Goal: Task Accomplishment & Management: Manage account settings

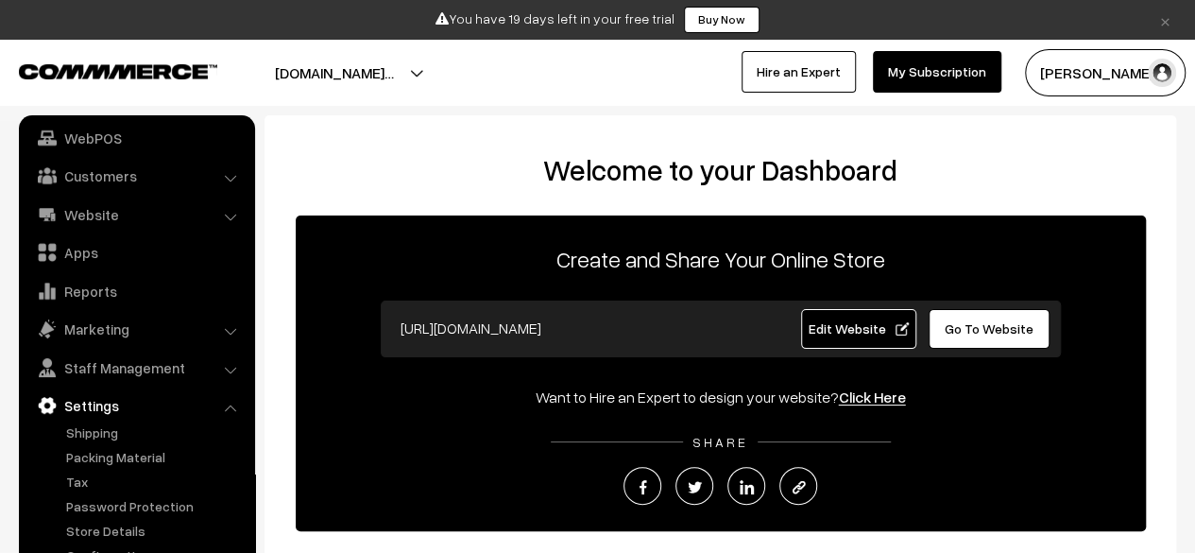
scroll to position [317, 0]
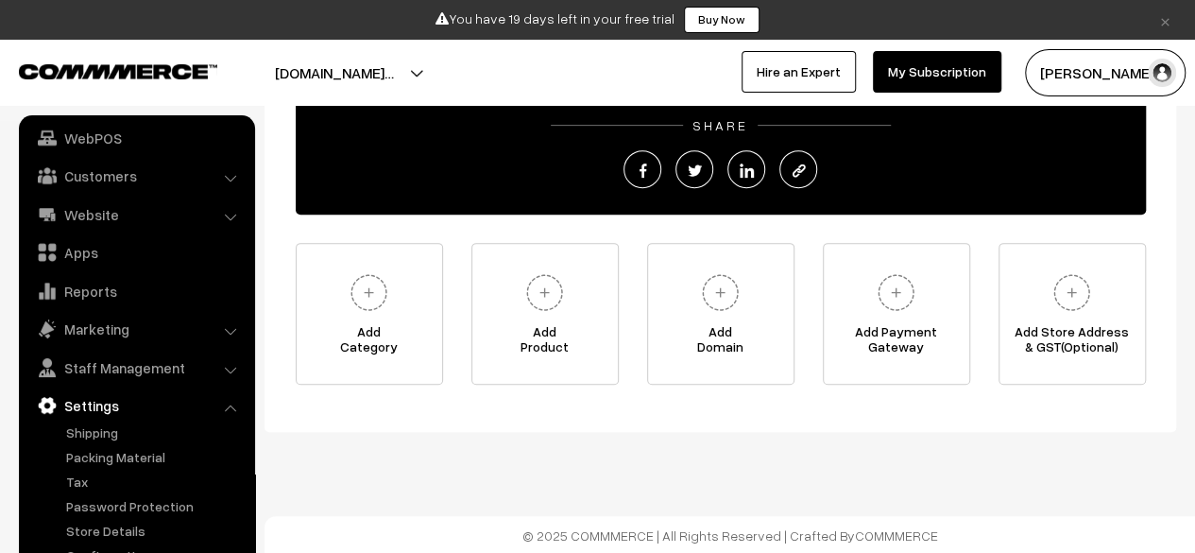
click at [1166, 18] on link "×" at bounding box center [1166, 20] width 26 height 23
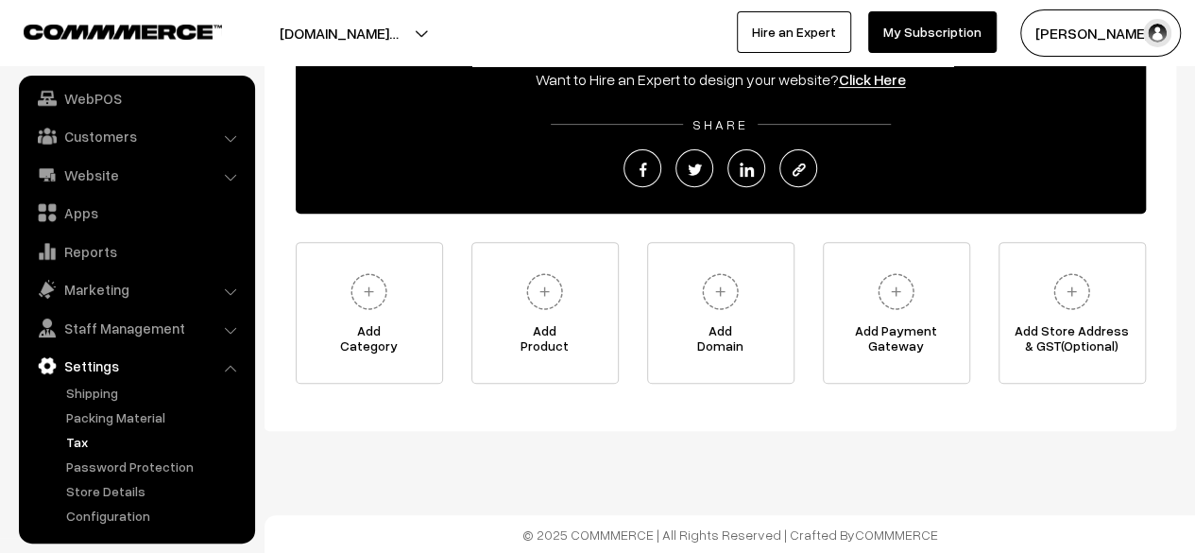
scroll to position [272, 0]
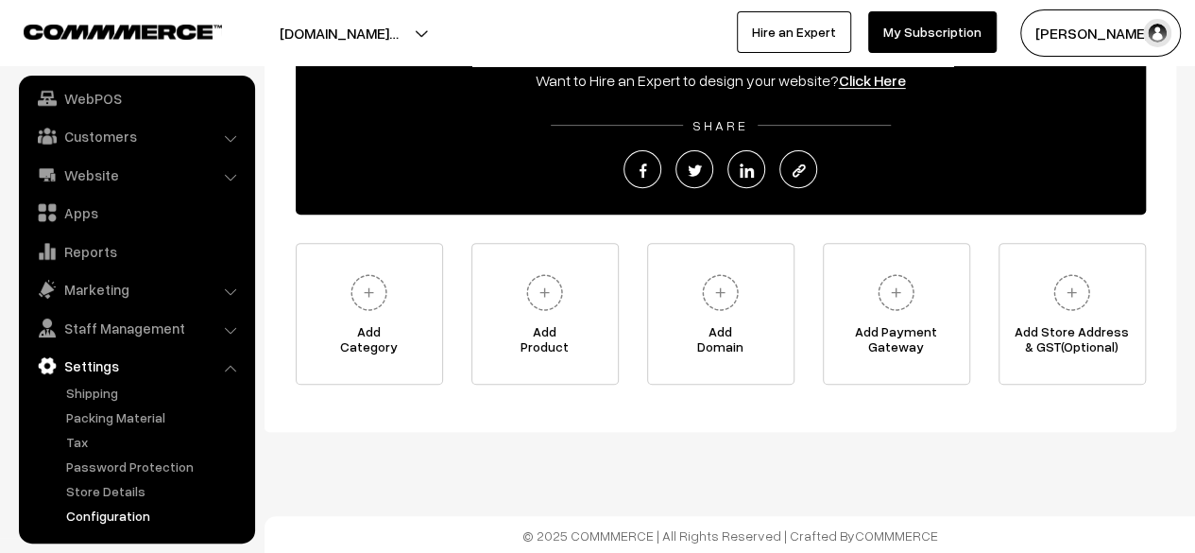
click at [97, 514] on link "Configuration" at bounding box center [154, 516] width 187 height 20
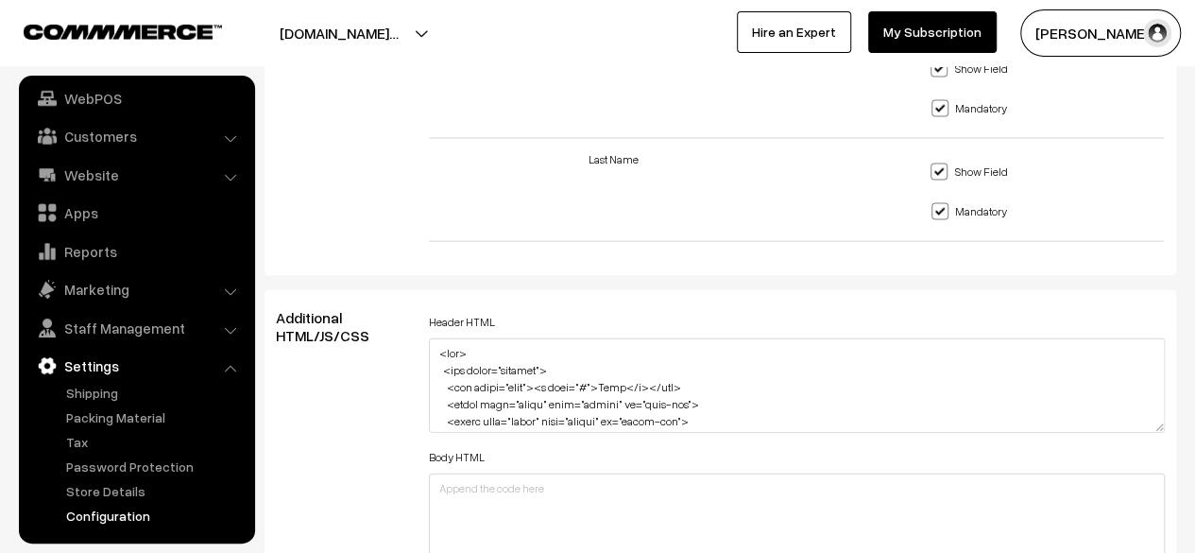
scroll to position [2079, 0]
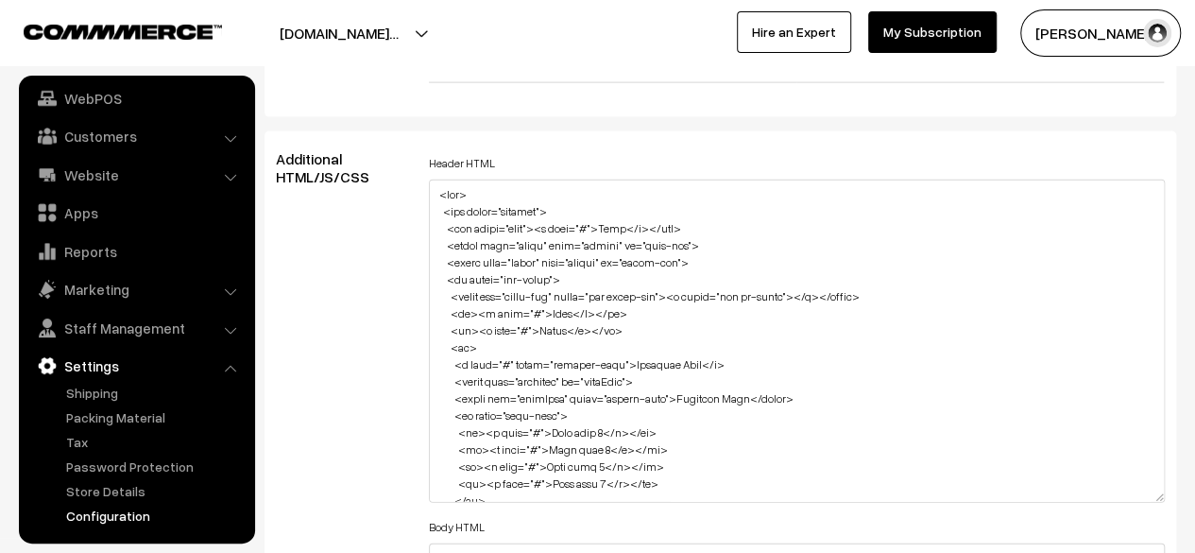
drag, startPoint x: 1155, startPoint y: 265, endPoint x: 1145, endPoint y: 513, distance: 248.7
click at [1151, 503] on textarea at bounding box center [797, 341] width 736 height 323
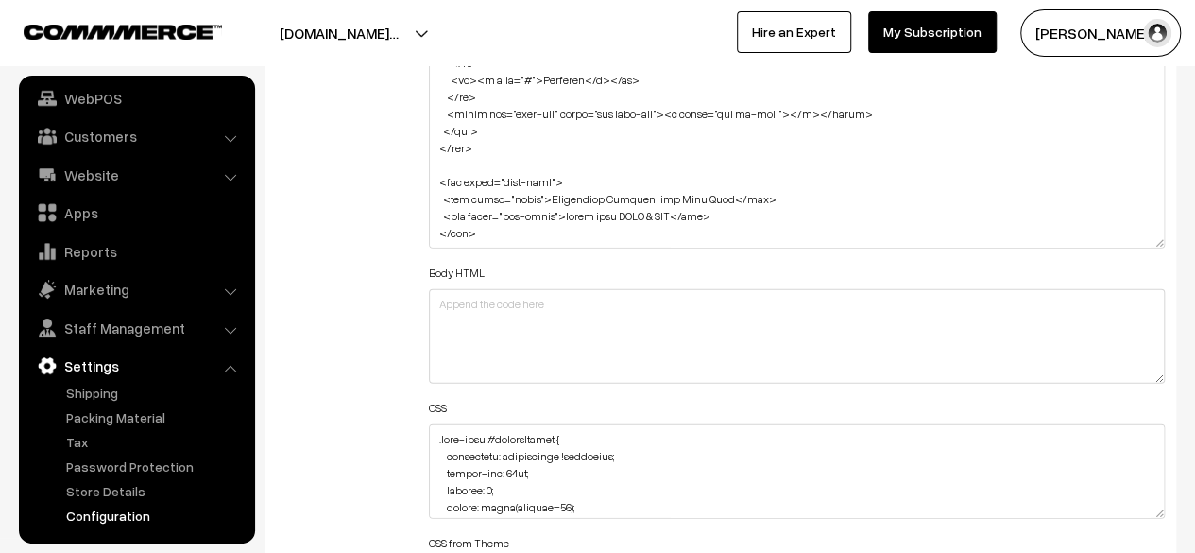
scroll to position [2457, 0]
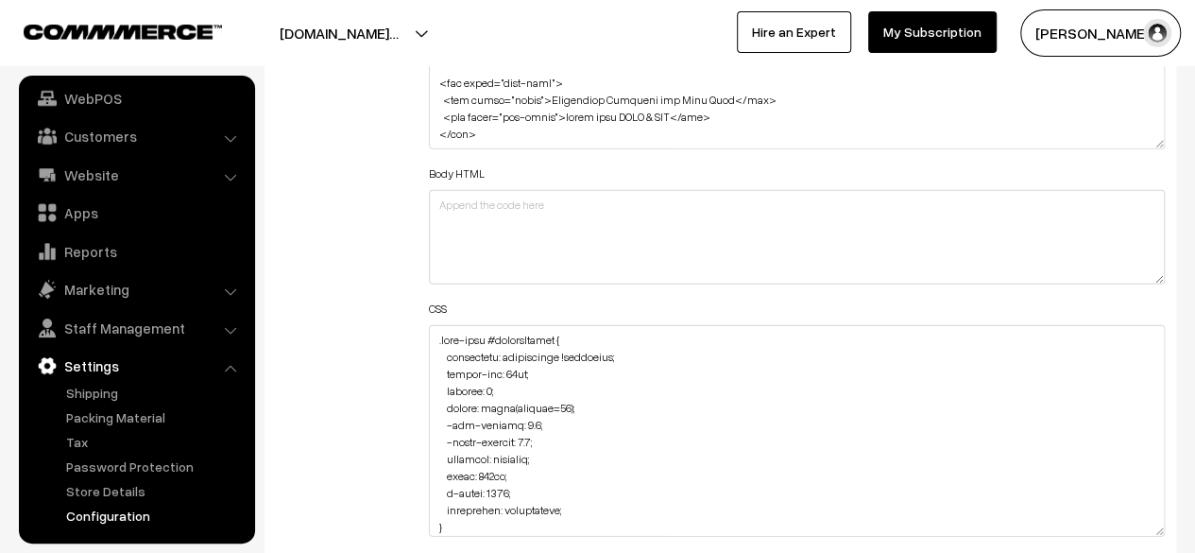
drag, startPoint x: 1159, startPoint y: 409, endPoint x: 1130, endPoint y: 570, distance: 163.3
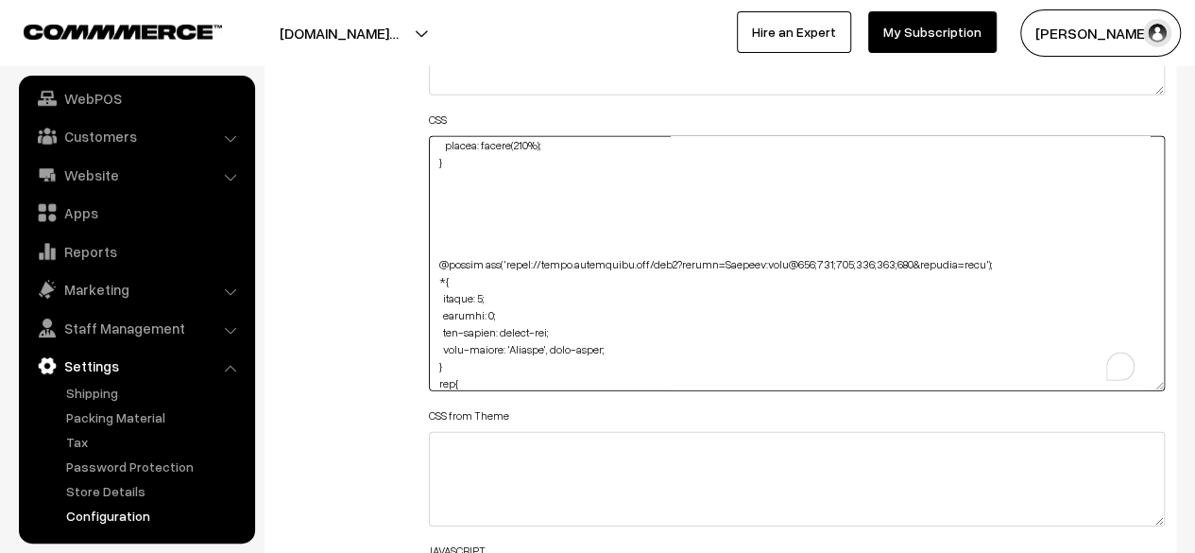
scroll to position [2319, 0]
drag, startPoint x: 501, startPoint y: 344, endPoint x: 593, endPoint y: 349, distance: 91.8
click at [593, 349] on textarea "To enrich screen reader interactions, please activate Accessibility in Grammarl…" at bounding box center [797, 263] width 736 height 255
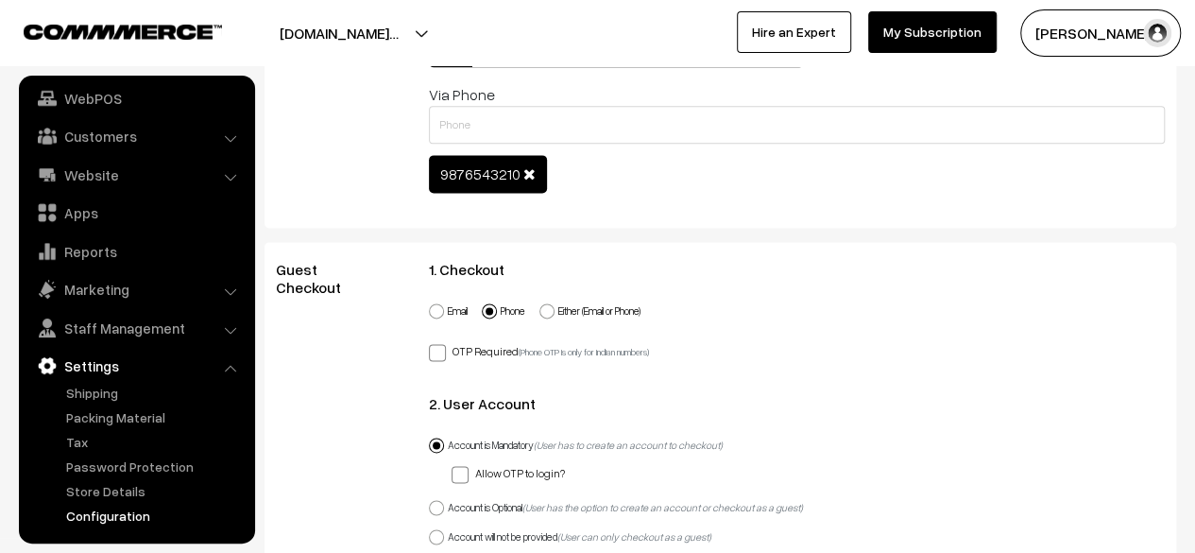
scroll to position [0, 0]
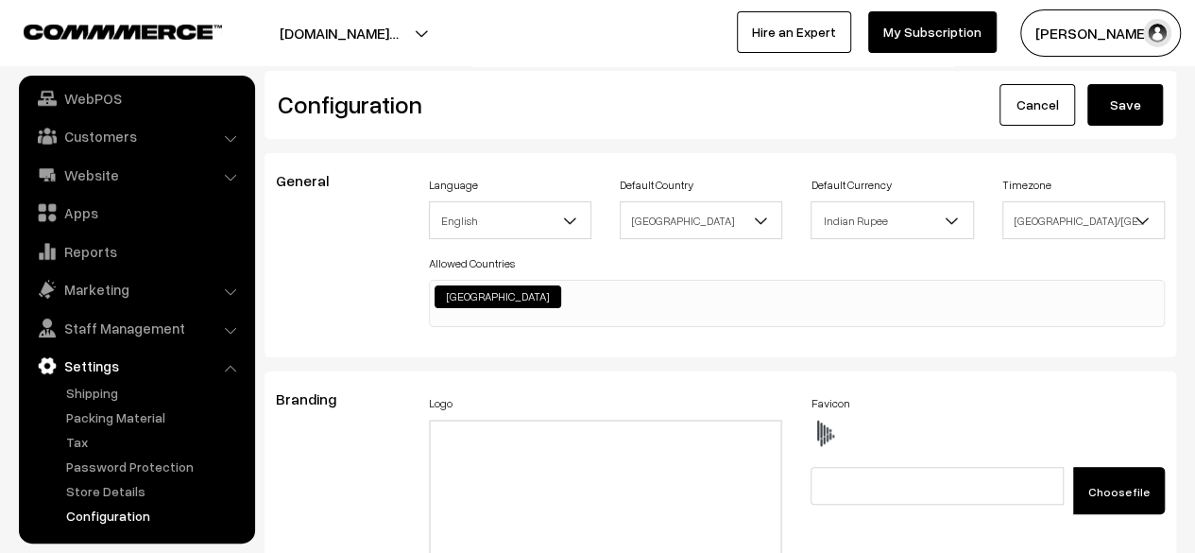
type textarea ".home-page #headerBottom { background: transparent !important; margin-top: 26px…"
click at [1132, 87] on button "Save" at bounding box center [1126, 105] width 76 height 42
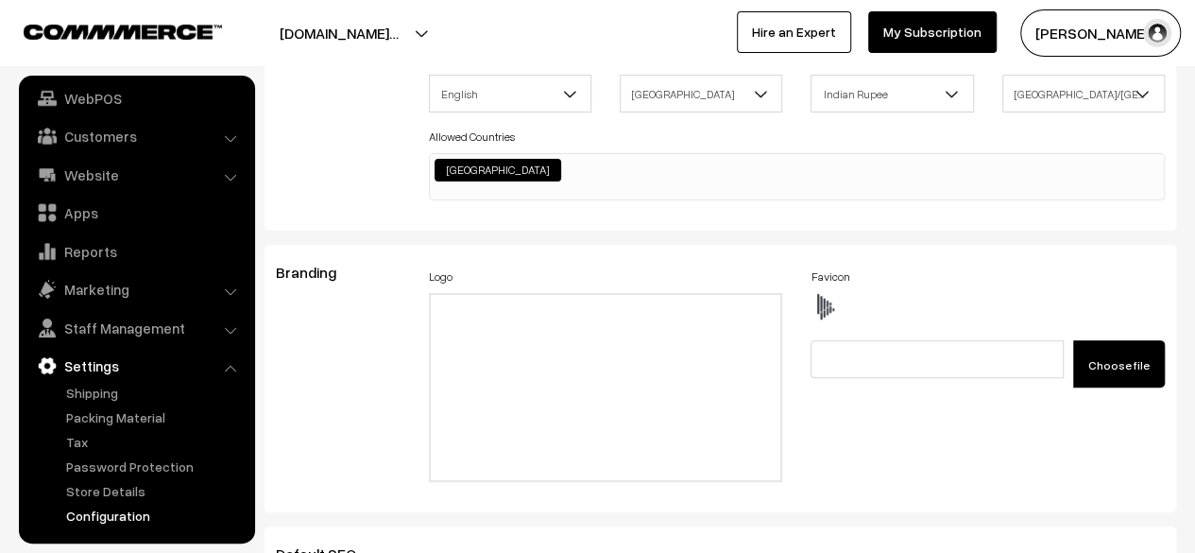
scroll to position [2294, 0]
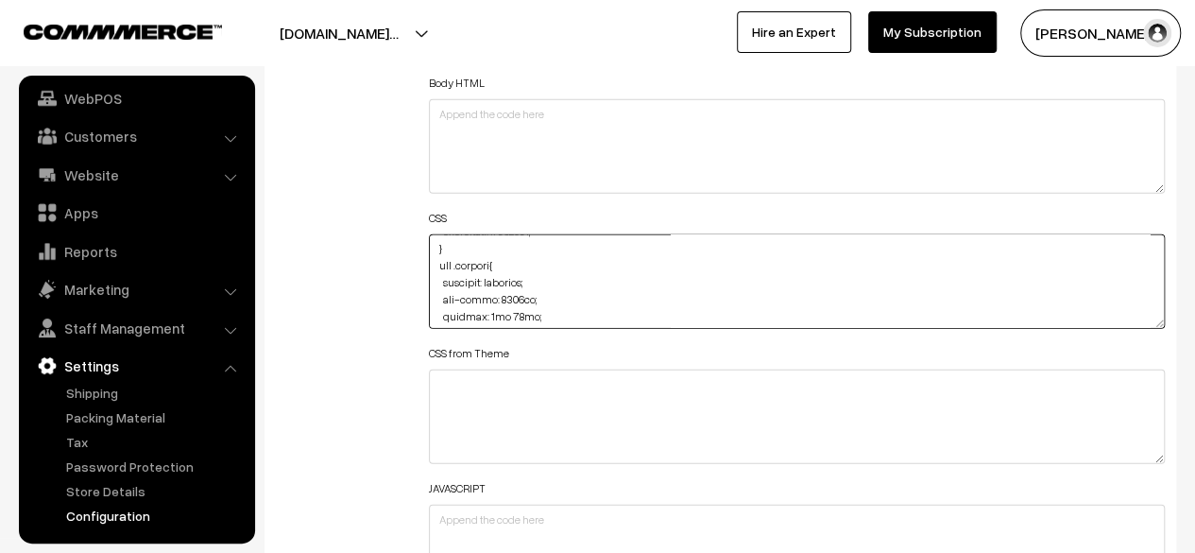
drag, startPoint x: 518, startPoint y: 277, endPoint x: 523, endPoint y: 288, distance: 12.3
click at [518, 277] on textarea at bounding box center [797, 281] width 736 height 94
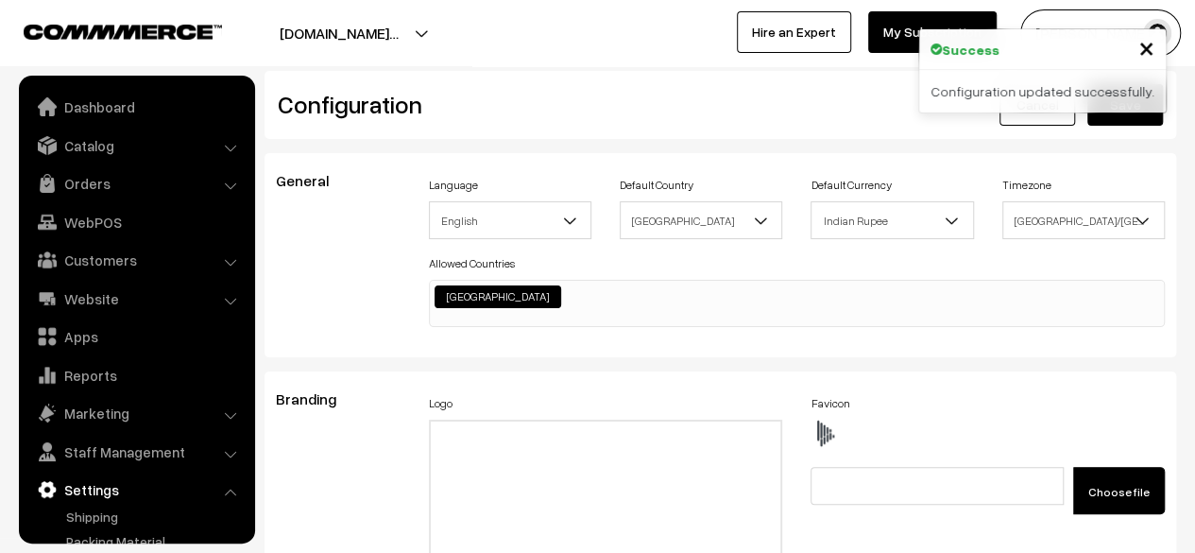
scroll to position [1520, 0]
